Goal: Check status: Check status

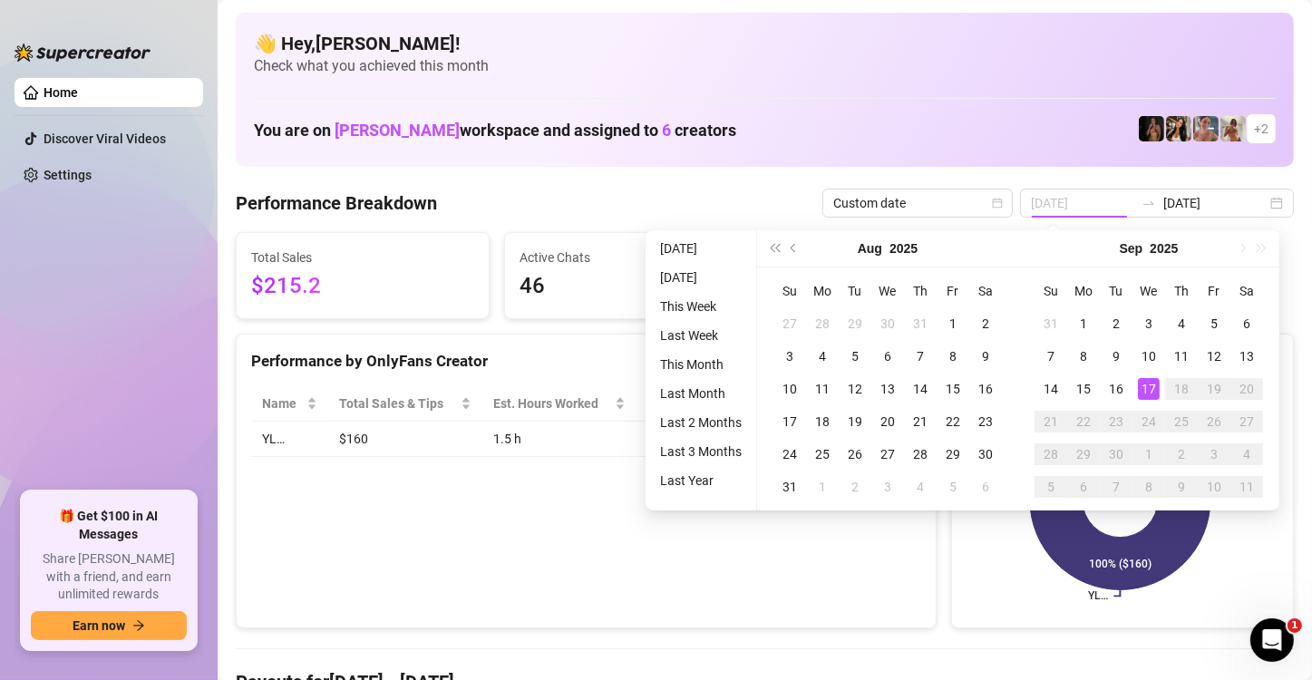
click at [1148, 390] on div "17" at bounding box center [1149, 389] width 22 height 22
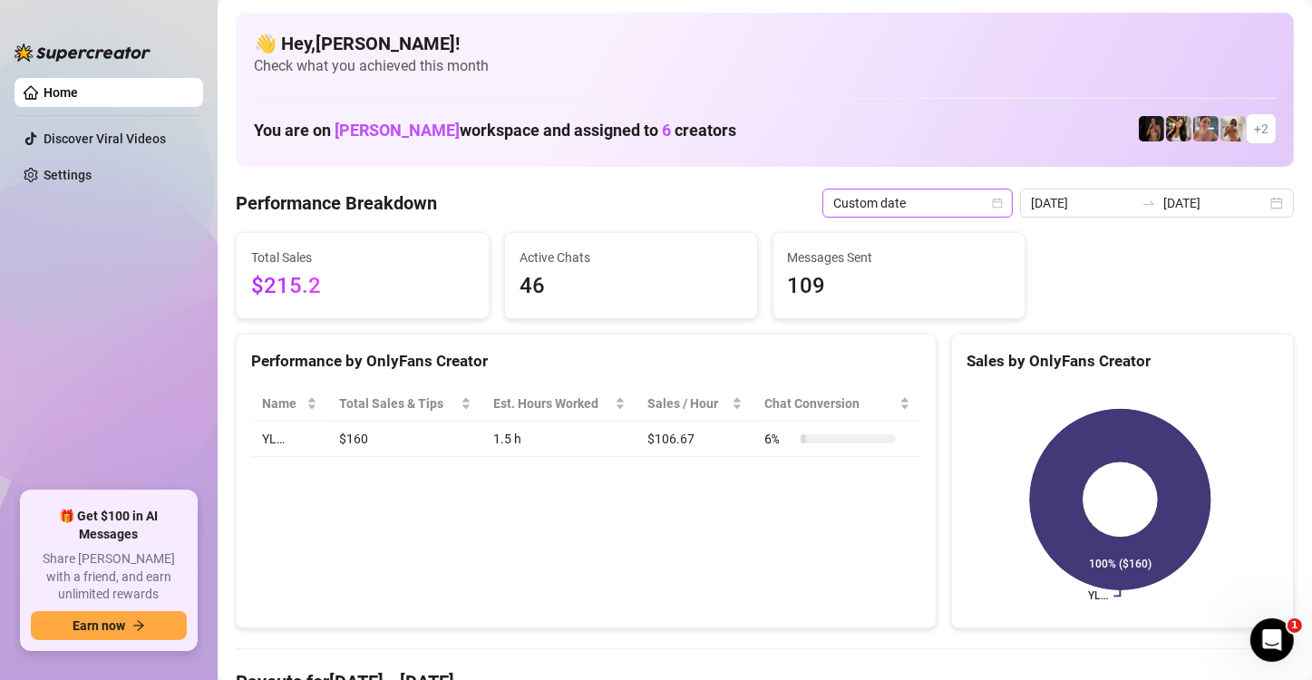
click at [999, 202] on icon "calendar" at bounding box center [997, 203] width 11 height 11
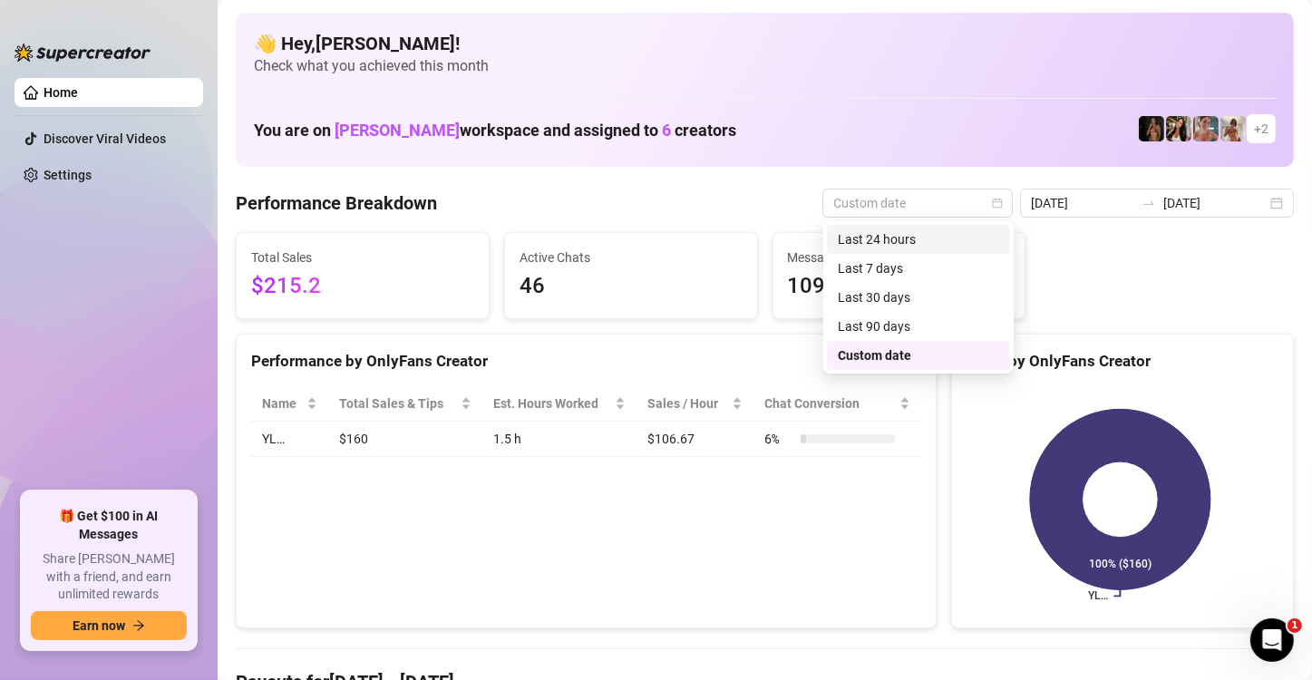
click at [974, 237] on div "Last 24 hours" at bounding box center [918, 239] width 161 height 20
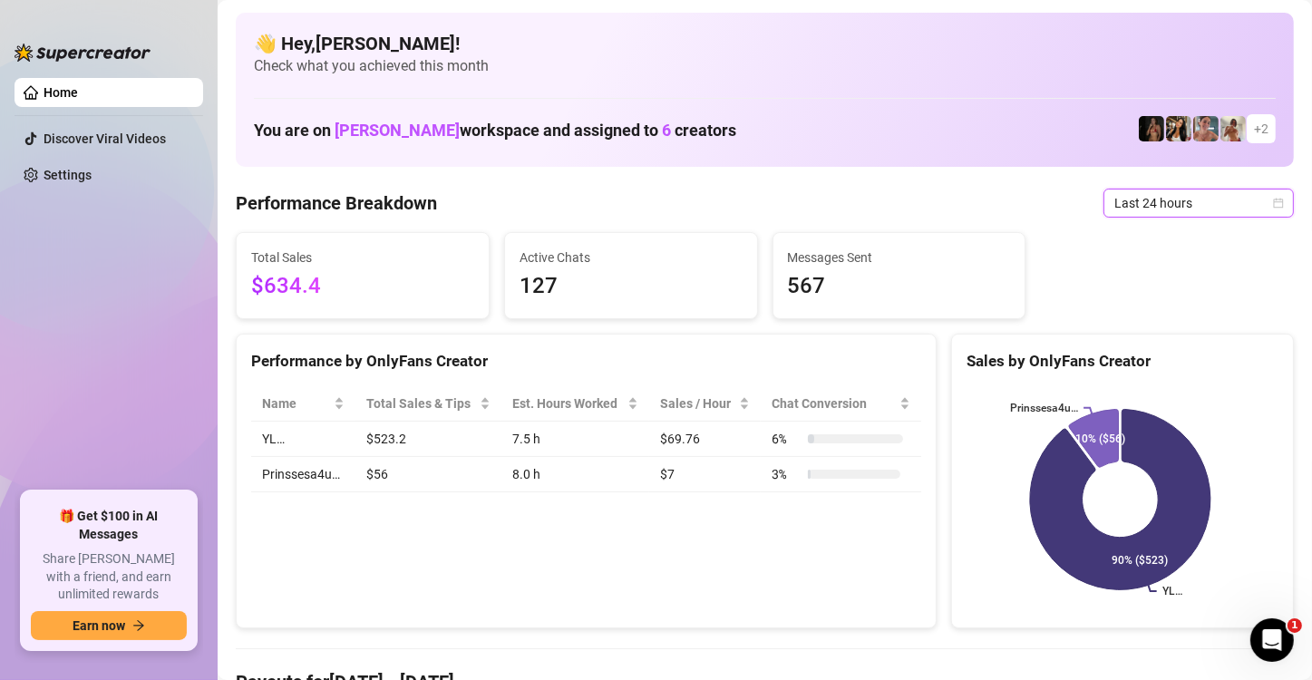
click at [1273, 204] on icon "calendar" at bounding box center [1278, 203] width 11 height 11
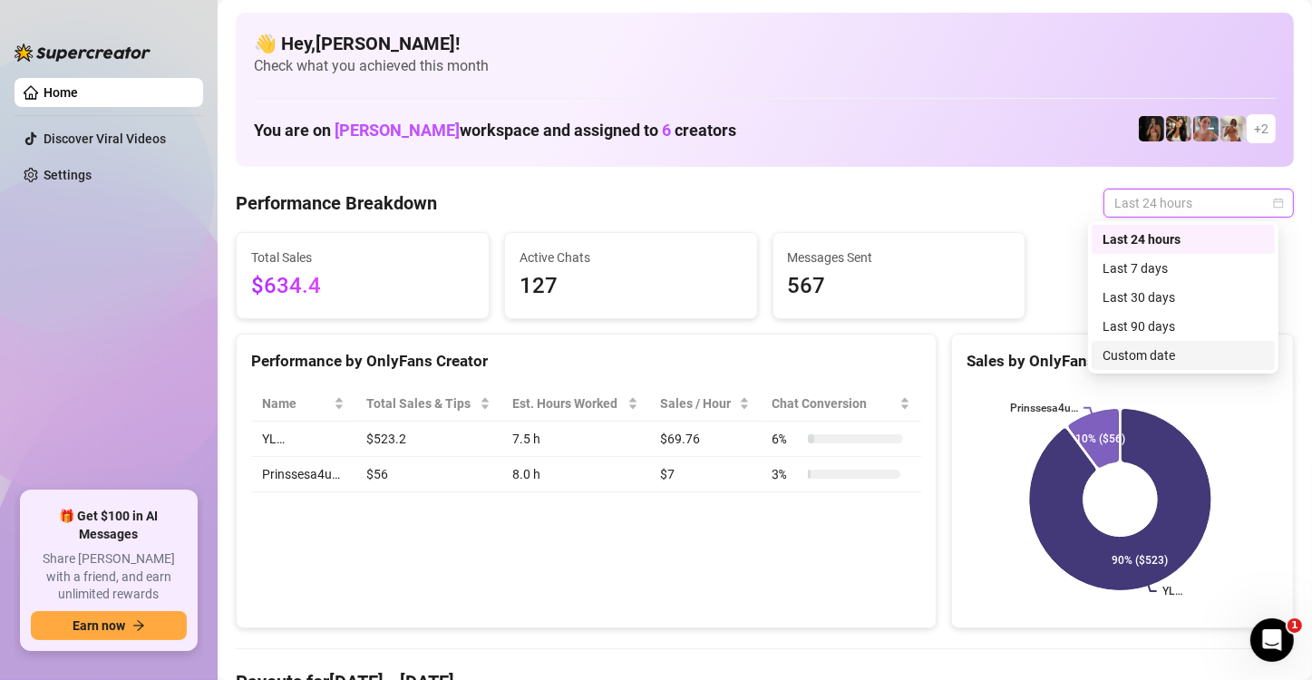
click at [1195, 357] on div "Custom date" at bounding box center [1182, 355] width 161 height 20
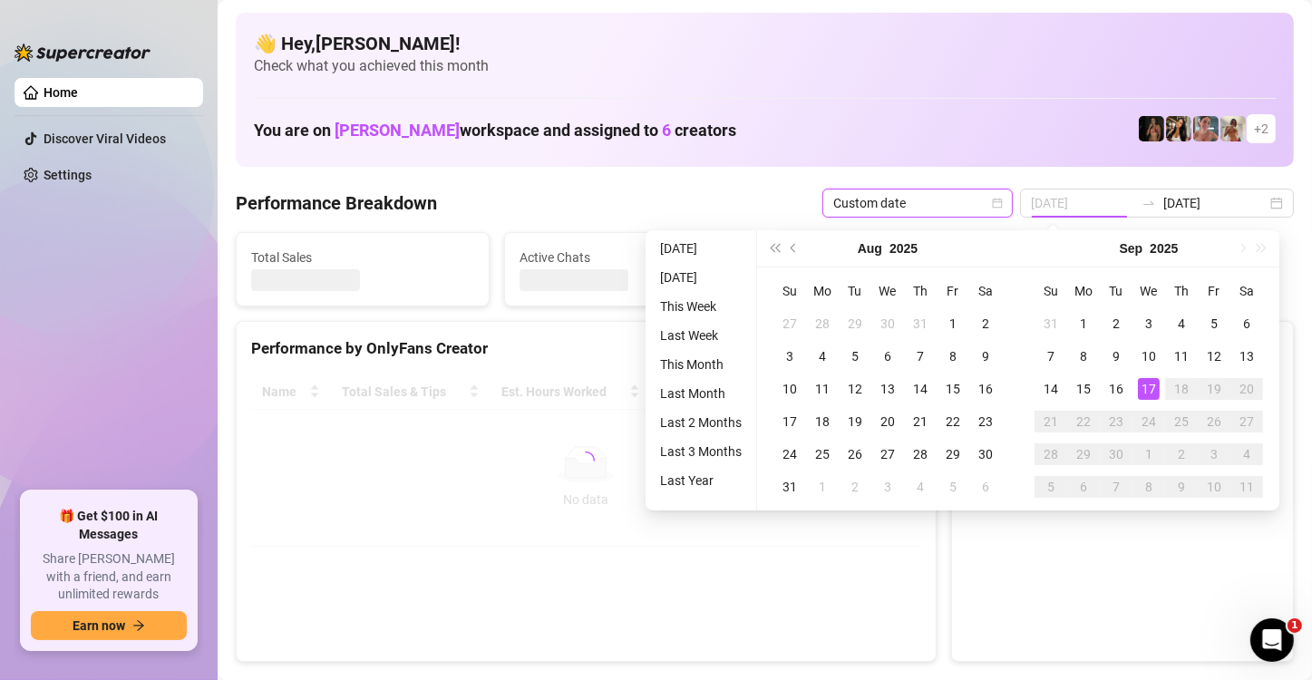
click at [1145, 387] on div "17" at bounding box center [1149, 389] width 22 height 22
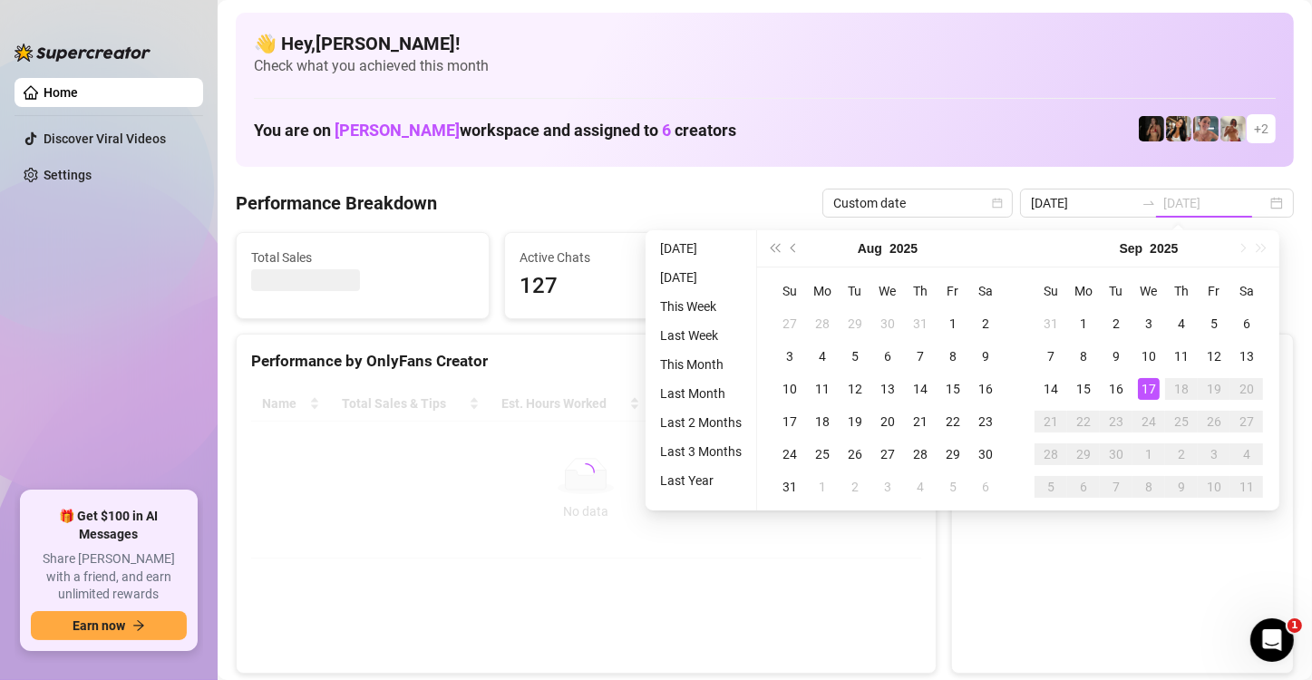
click at [1148, 386] on div "17" at bounding box center [1149, 389] width 22 height 22
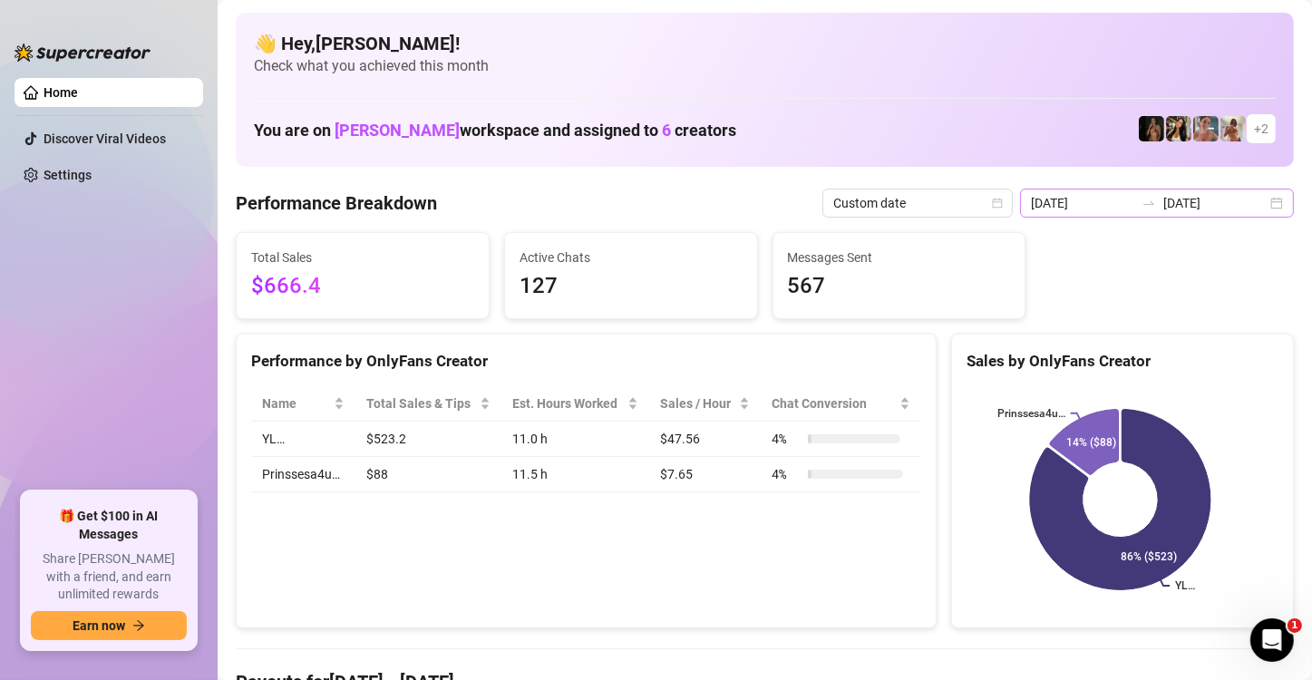
click at [1265, 203] on div "[DATE] [DATE]" at bounding box center [1157, 203] width 274 height 29
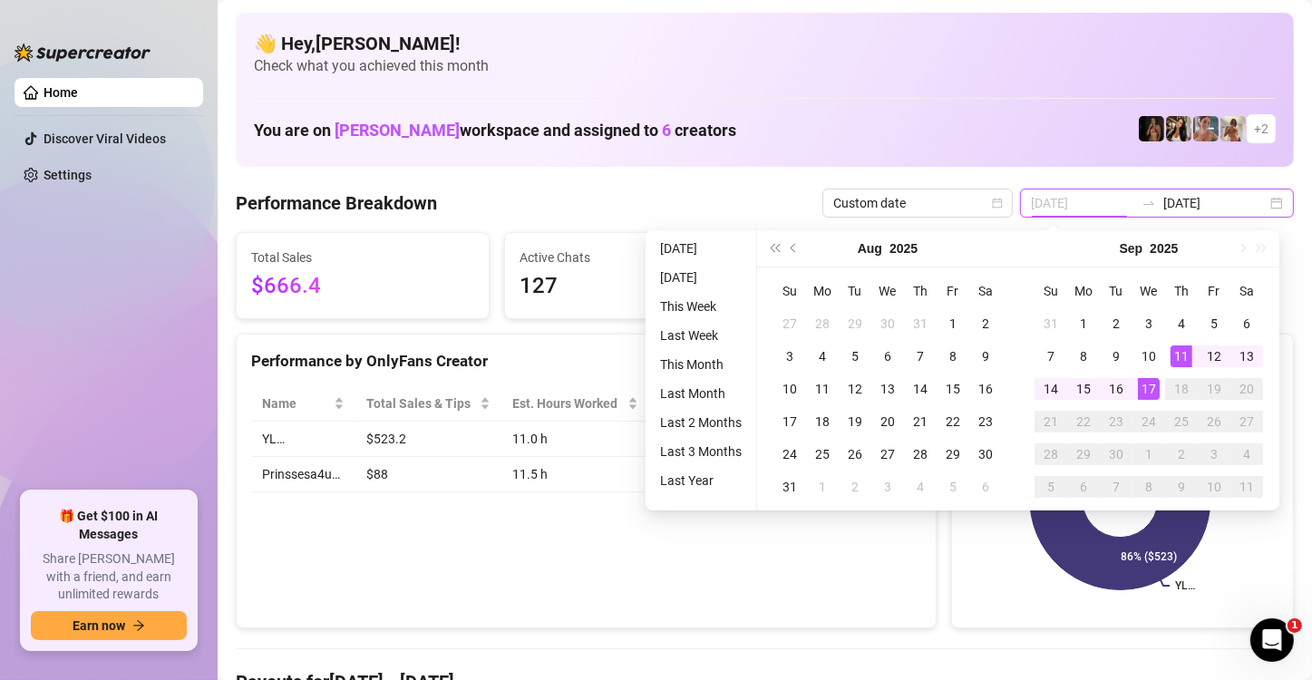
type input "[DATE]"
click at [1151, 392] on div "17" at bounding box center [1149, 389] width 22 height 22
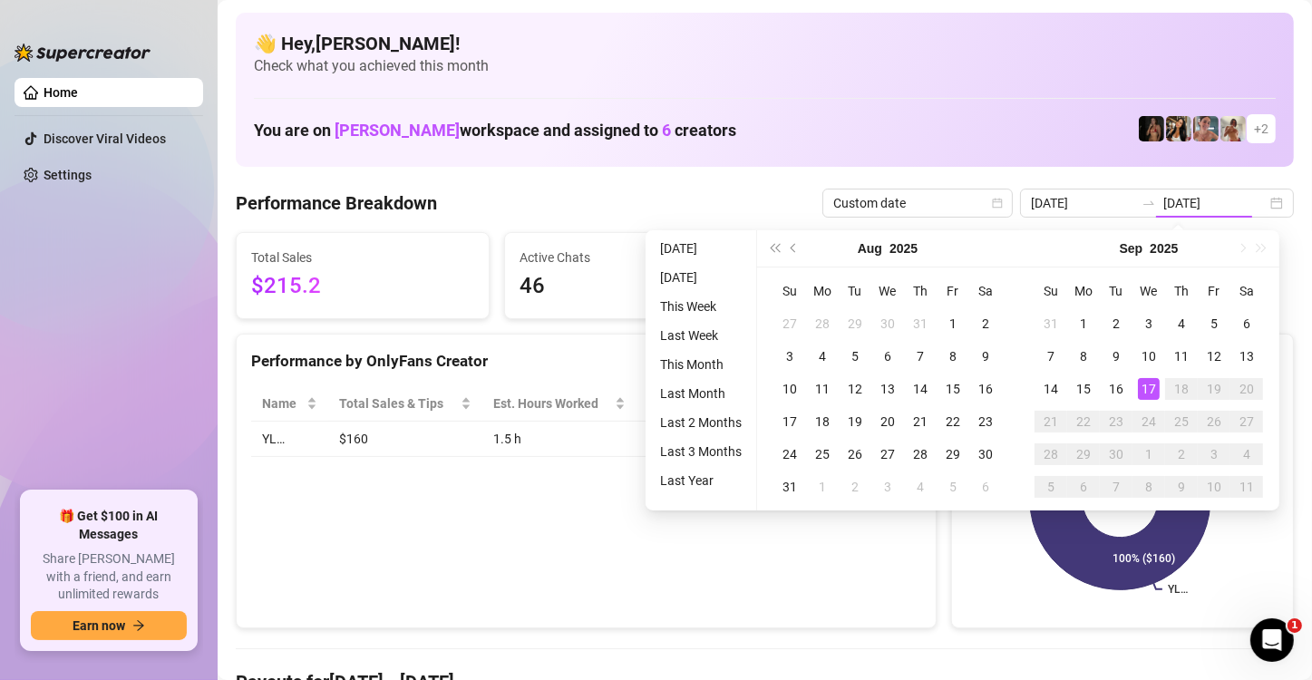
type input "[DATE]"
